Goal: Information Seeking & Learning: Learn about a topic

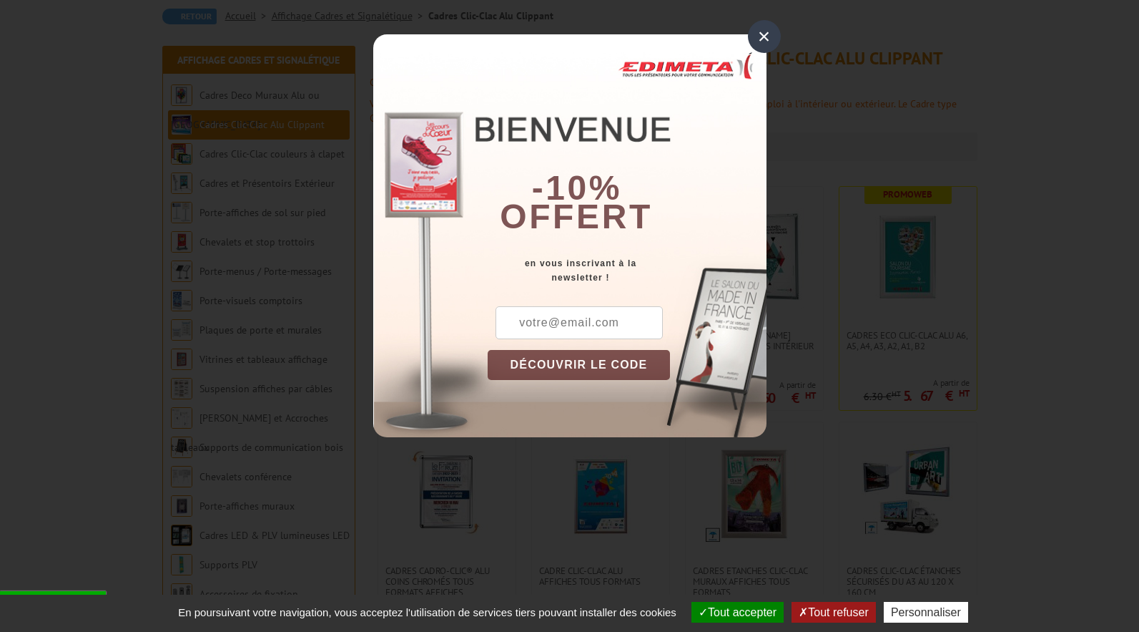
scroll to position [143, 0]
click at [765, 31] on div "×" at bounding box center [764, 36] width 33 height 33
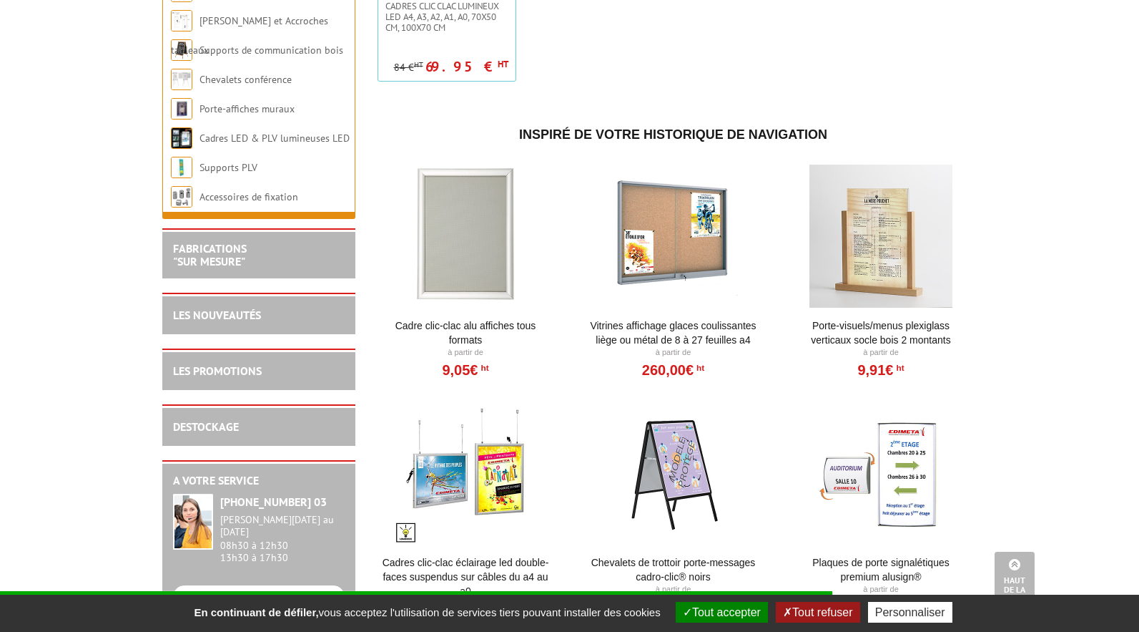
scroll to position [816, 0]
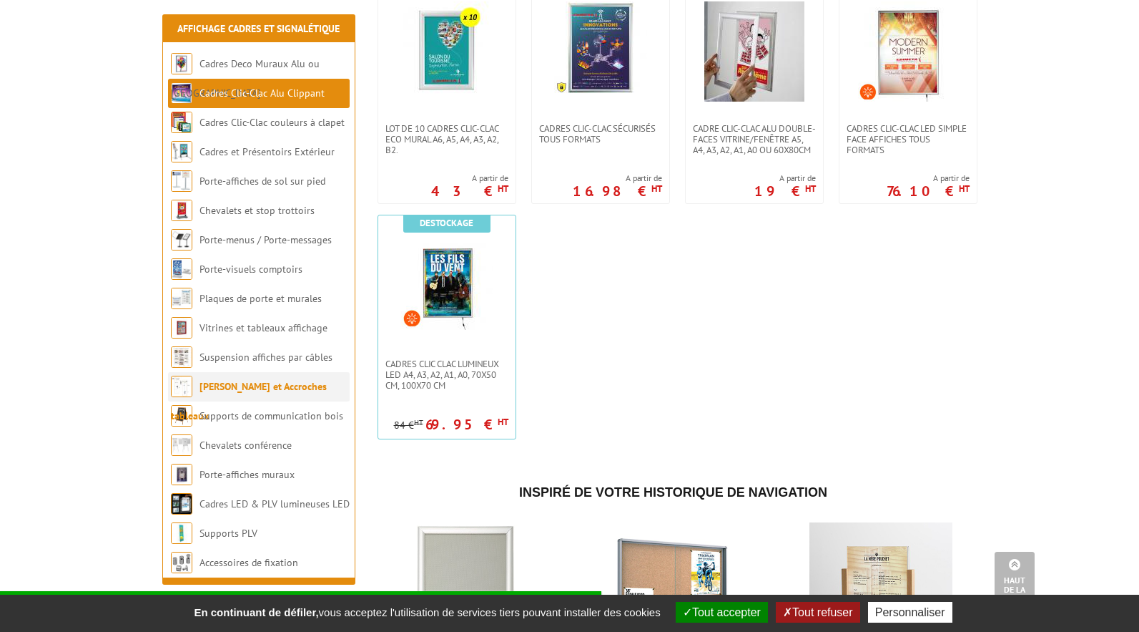
click at [305, 384] on link "[PERSON_NAME] et Accroches tableaux" at bounding box center [249, 401] width 156 height 42
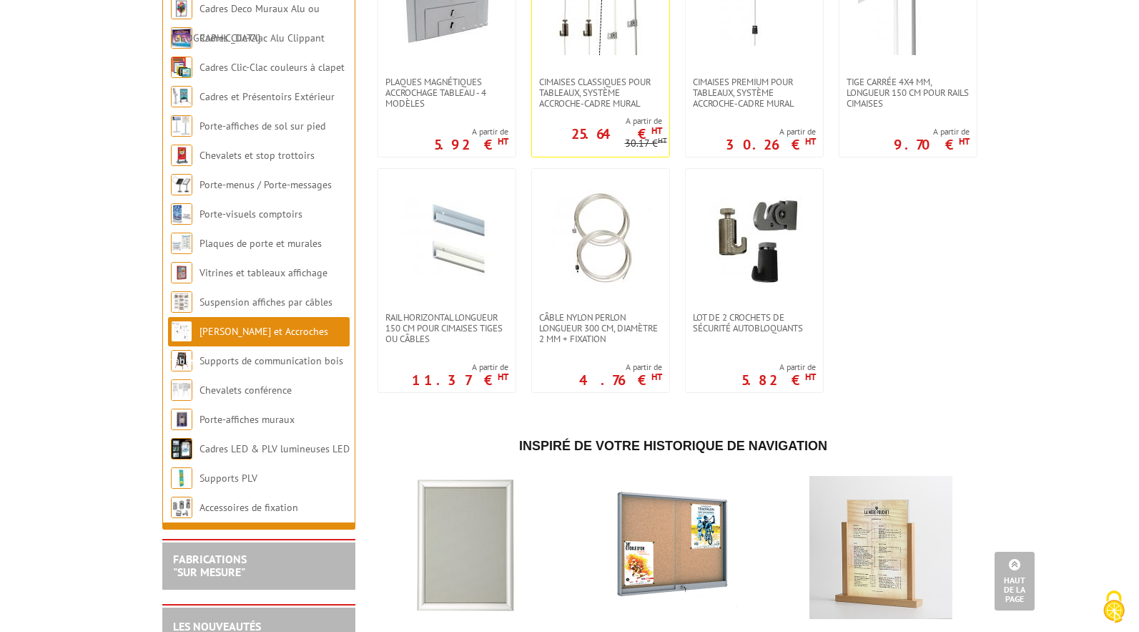
scroll to position [215, 0]
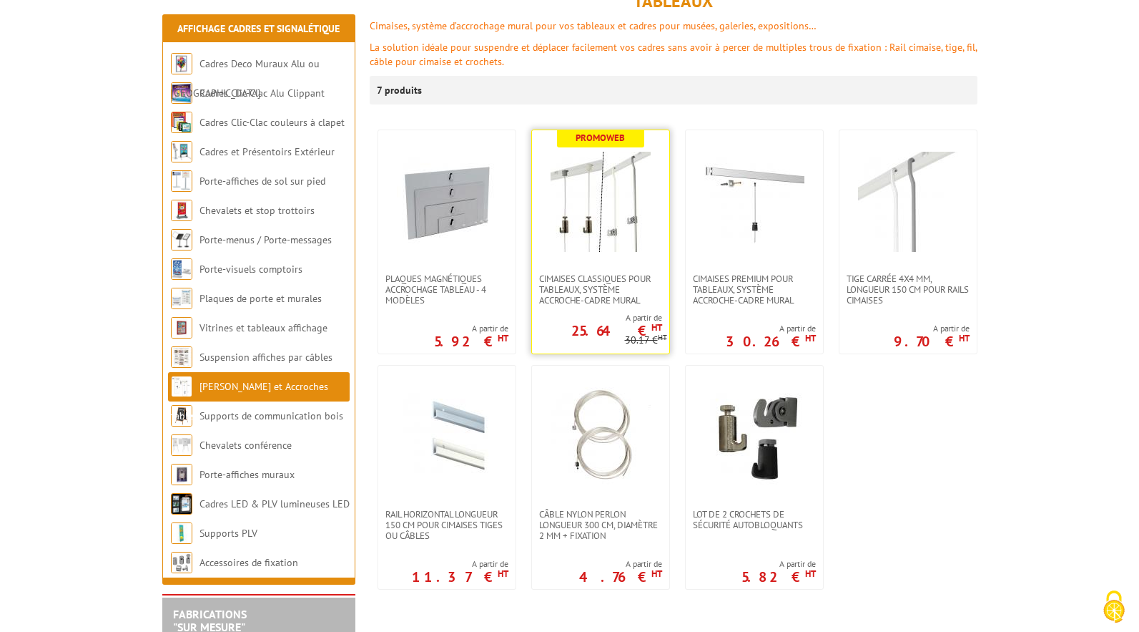
click at [582, 170] on img at bounding box center [601, 202] width 100 height 100
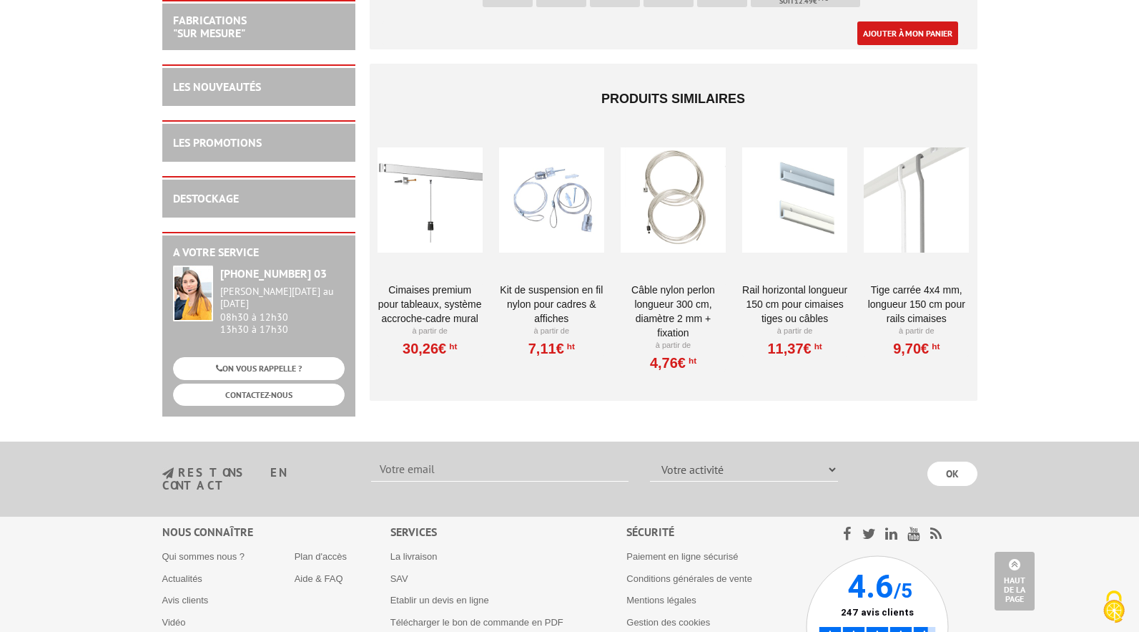
scroll to position [2790, 0]
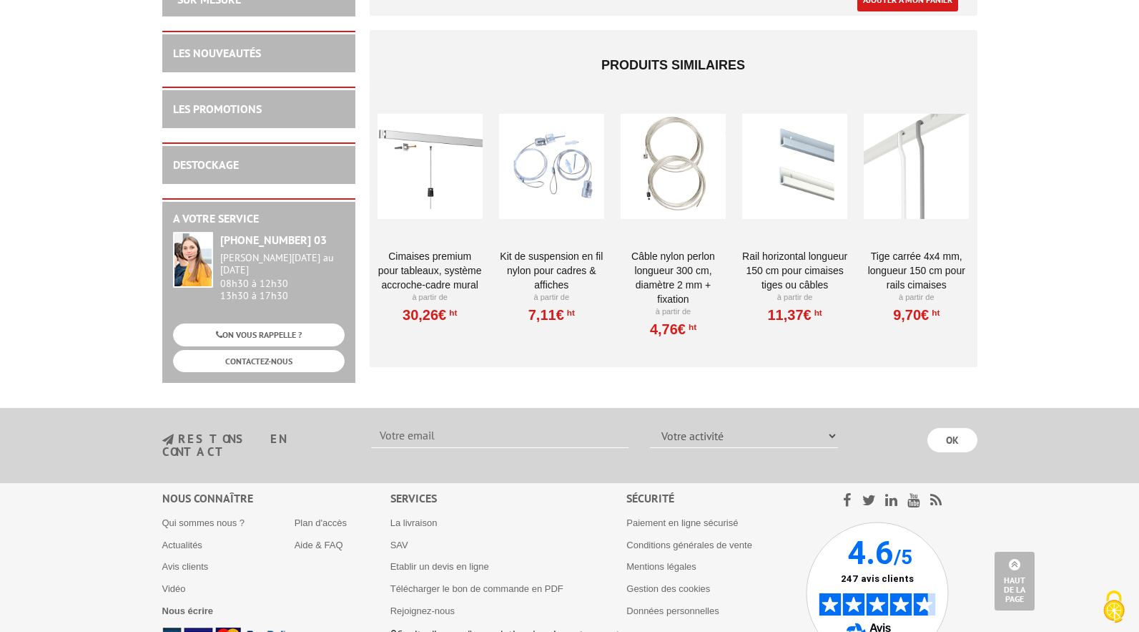
click at [575, 159] on div at bounding box center [551, 166] width 105 height 143
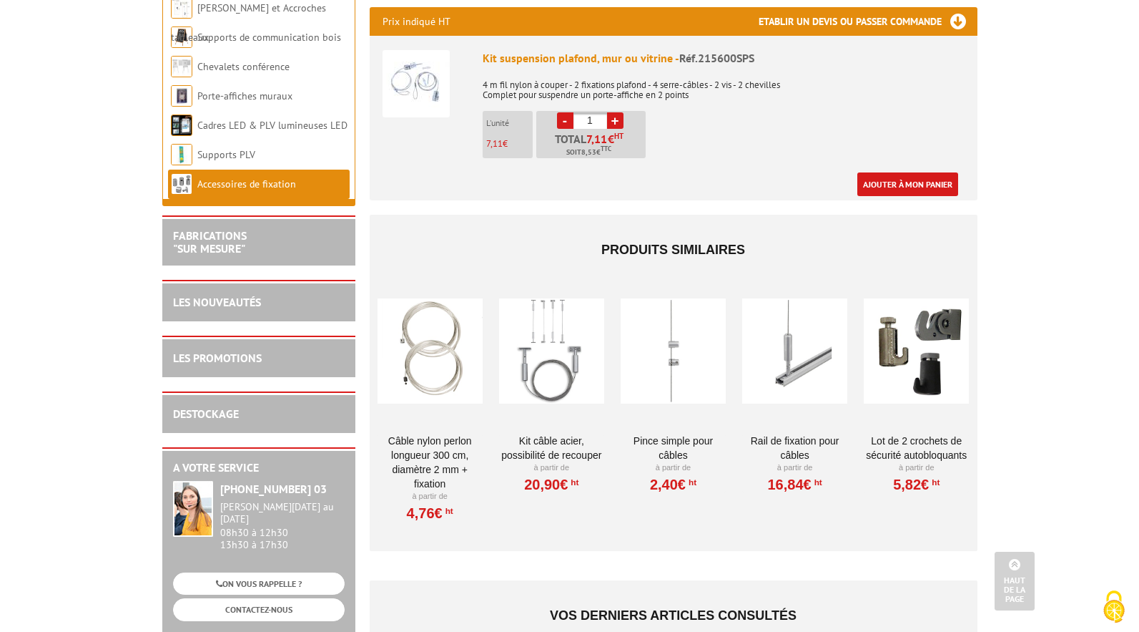
scroll to position [572, 0]
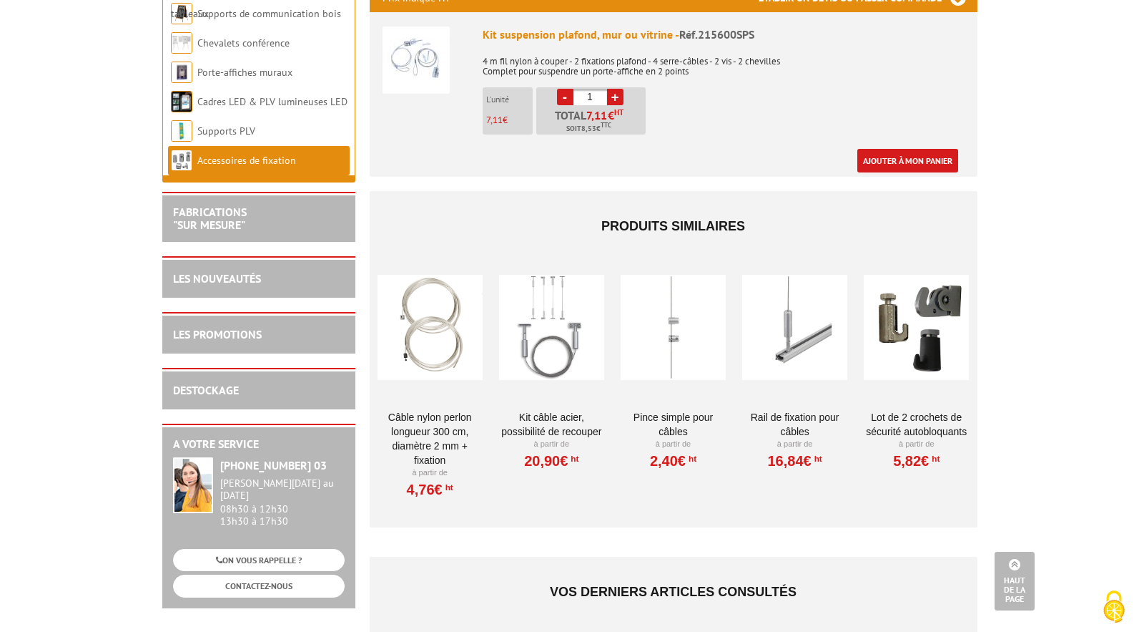
click at [803, 319] on div at bounding box center [794, 327] width 105 height 143
click at [551, 298] on div at bounding box center [551, 327] width 105 height 143
